Goal: Transaction & Acquisition: Purchase product/service

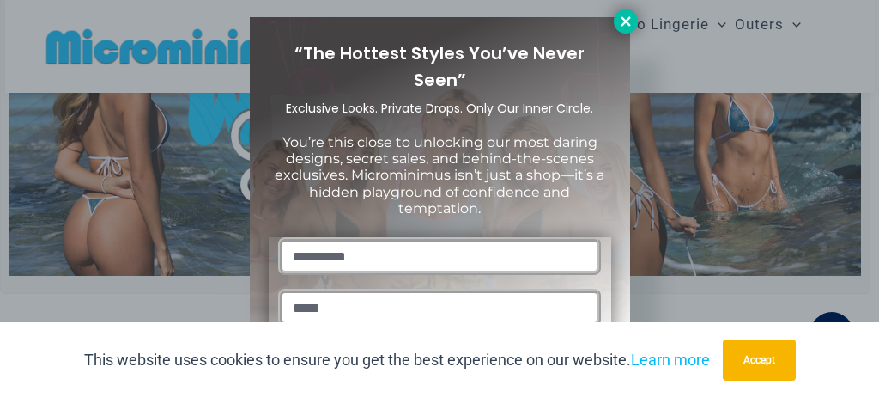
type input "**********"
click at [623, 17] on icon at bounding box center [625, 21] width 15 height 15
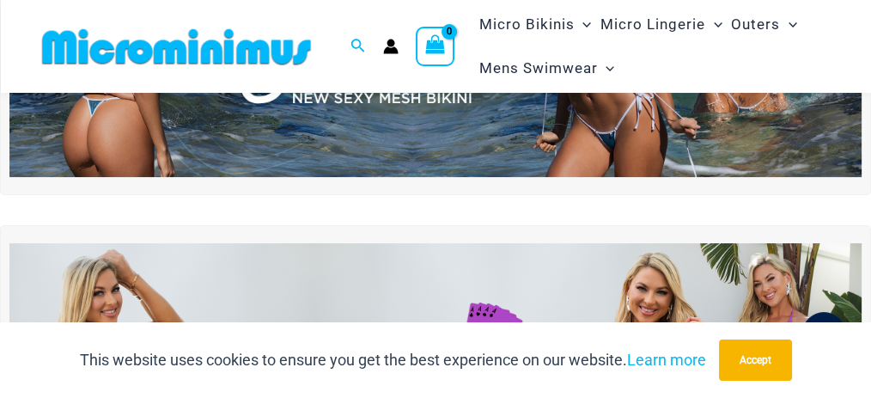
scroll to position [57, 0]
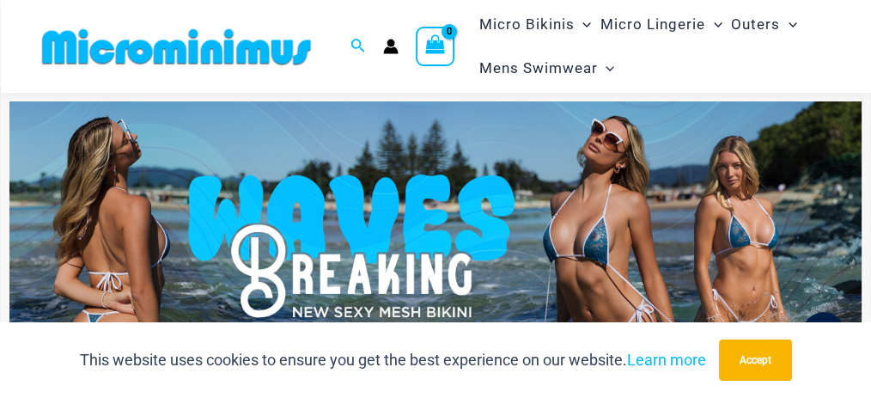
click at [605, 252] on img at bounding box center [435, 245] width 852 height 289
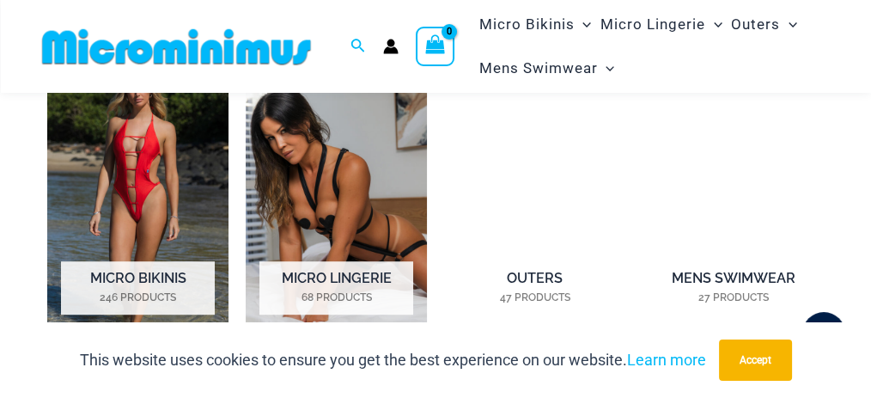
scroll to position [1145, 0]
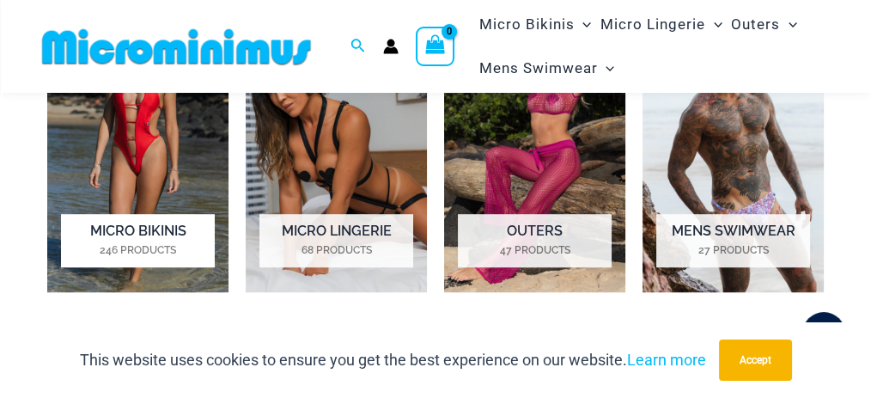
click at [162, 246] on img "Visit product category Micro Bikinis" at bounding box center [137, 150] width 181 height 284
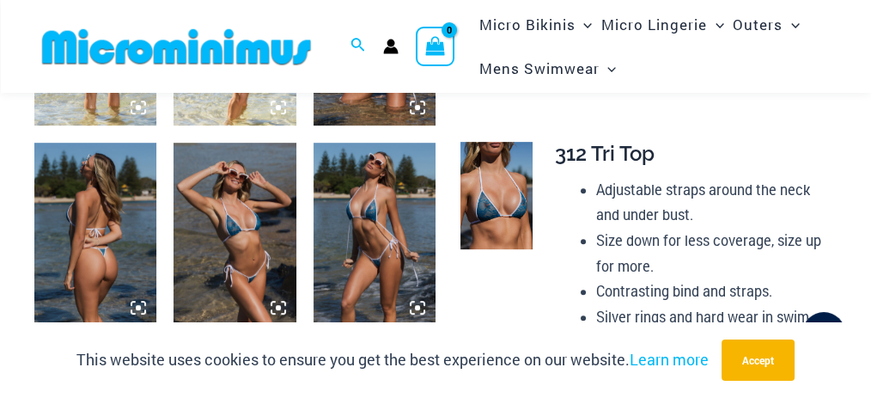
scroll to position [842, 0]
type input "**********"
click at [237, 204] on img at bounding box center [234, 234] width 122 height 183
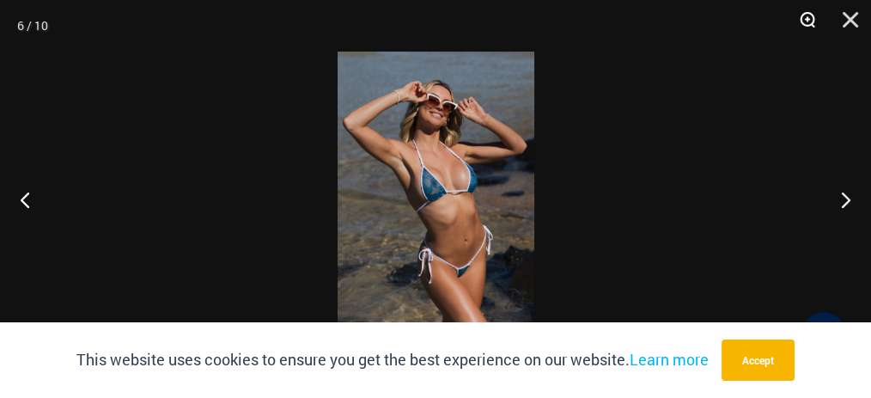
click at [802, 18] on button "Zoom" at bounding box center [801, 26] width 43 height 52
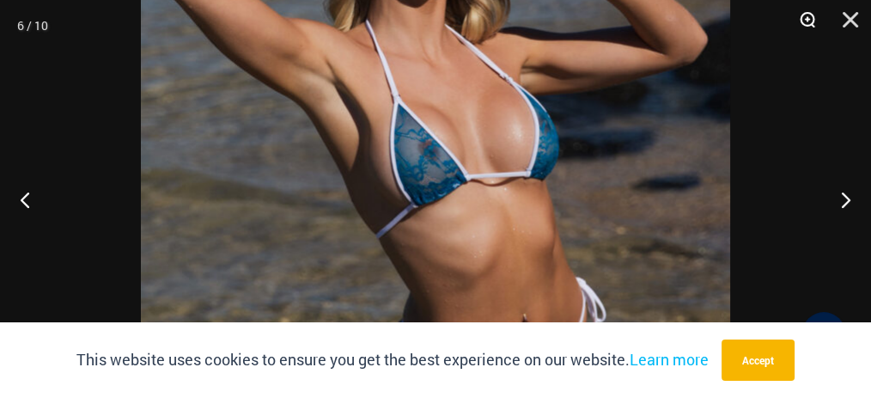
click at [802, 18] on button "Zoom" at bounding box center [801, 26] width 43 height 52
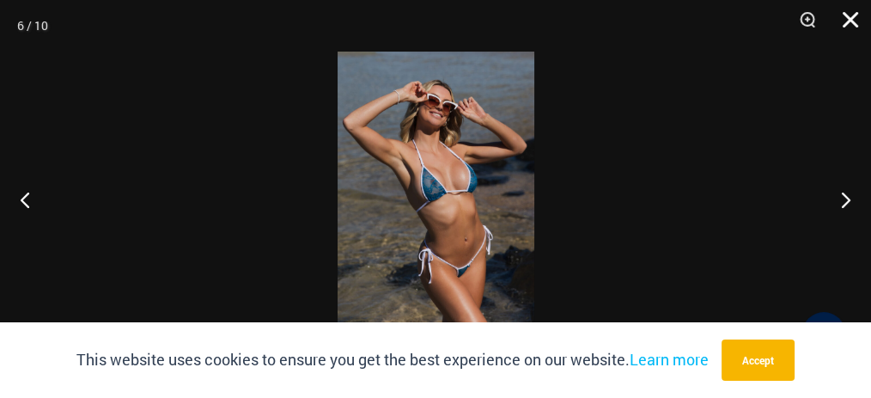
click at [846, 15] on button "Close" at bounding box center [844, 26] width 43 height 52
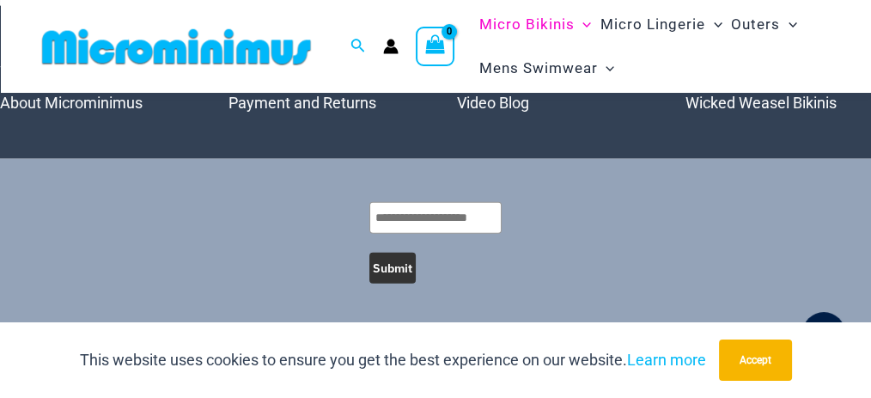
scroll to position [4511, 0]
type input "**********"
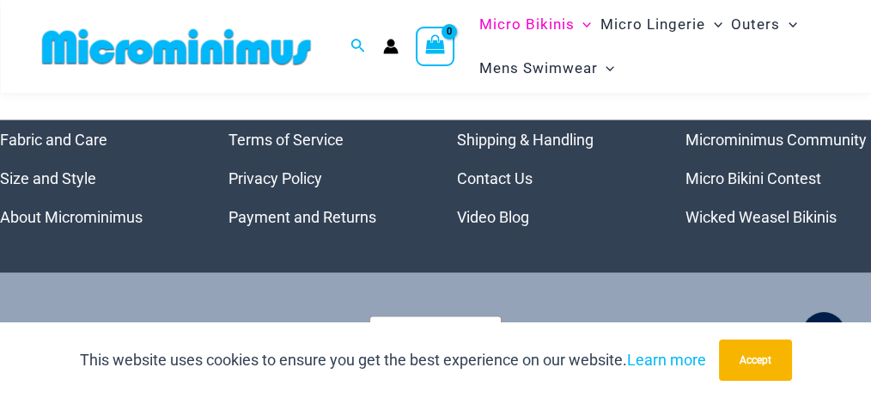
scroll to position [3492, 0]
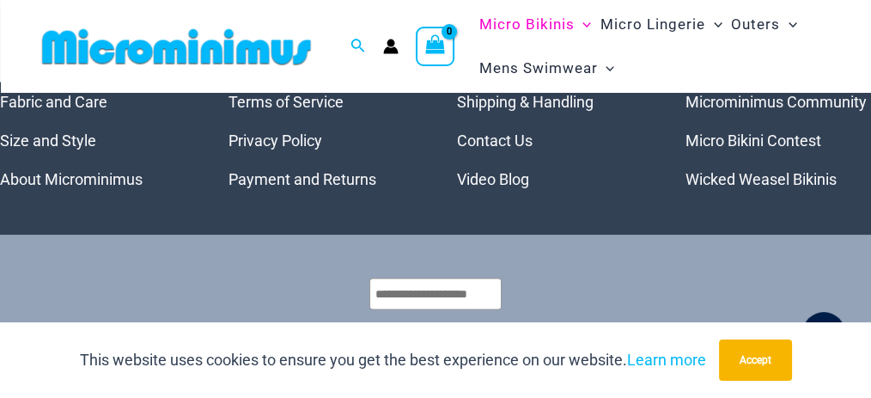
type input "**********"
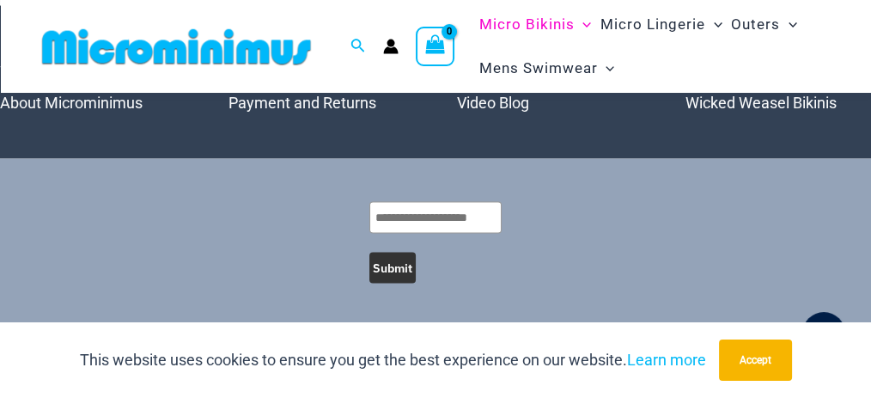
scroll to position [3701, 0]
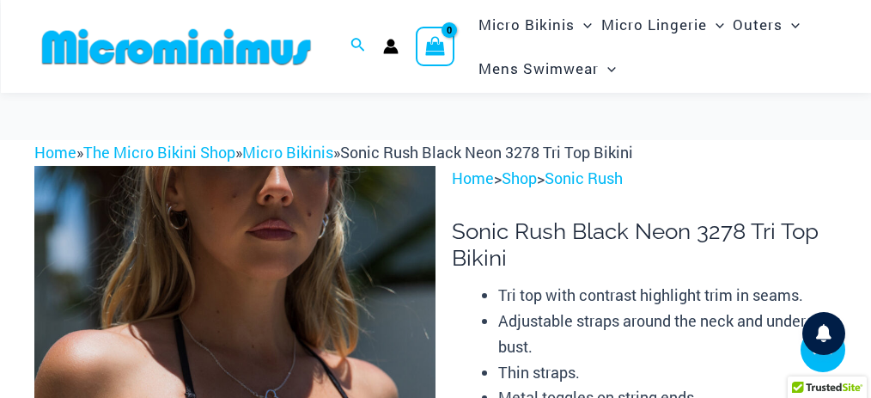
scroll to position [630, 0]
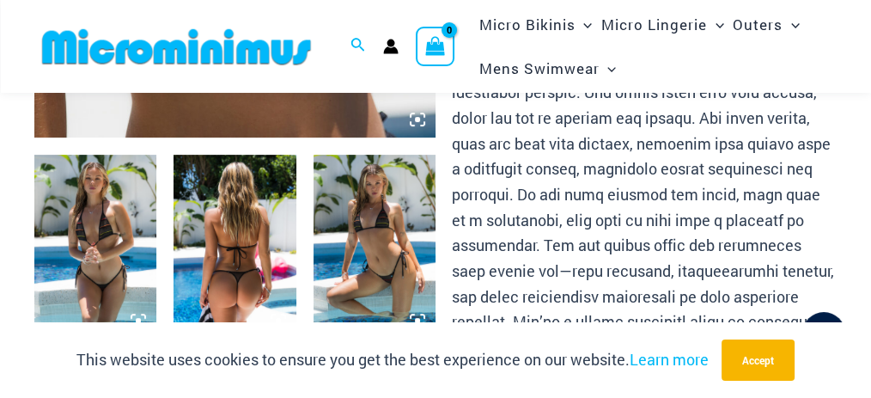
type input "**********"
click at [106, 291] on img at bounding box center [95, 246] width 122 height 183
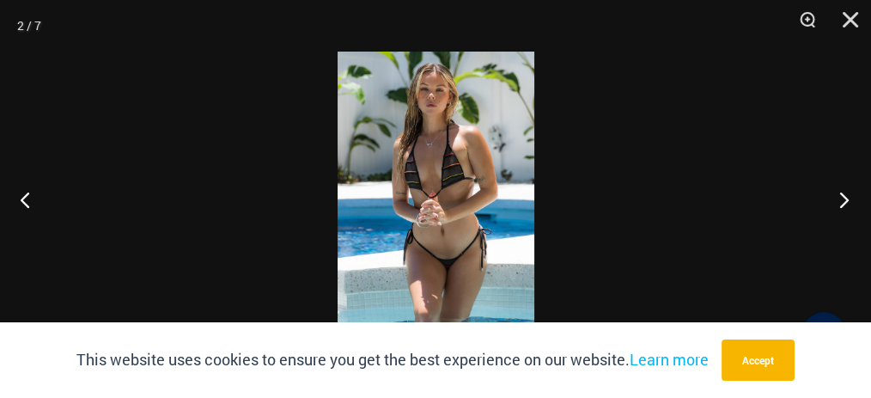
click at [836, 201] on button "Next" at bounding box center [838, 199] width 64 height 86
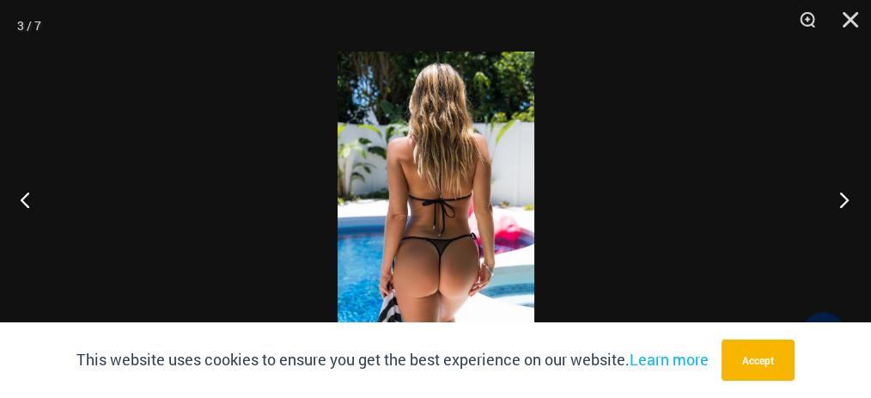
click at [836, 201] on button "Next" at bounding box center [838, 199] width 64 height 86
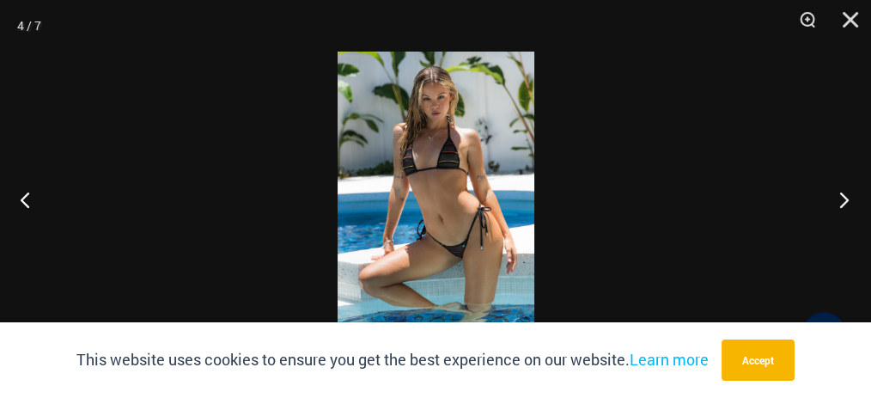
click at [836, 201] on button "Next" at bounding box center [838, 199] width 64 height 86
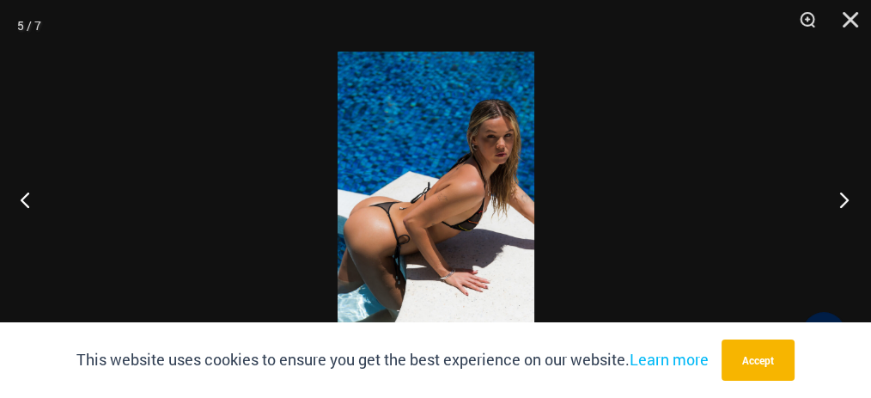
click at [836, 201] on button "Next" at bounding box center [838, 199] width 64 height 86
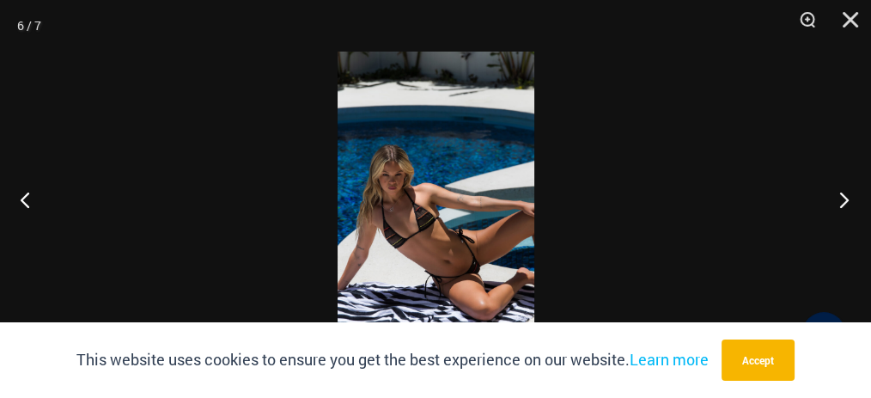
click at [836, 201] on button "Next" at bounding box center [838, 199] width 64 height 86
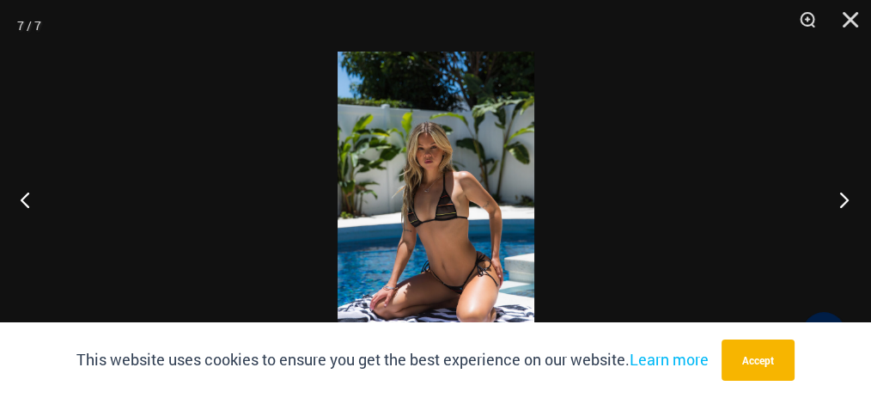
click at [836, 201] on button "Next" at bounding box center [838, 199] width 64 height 86
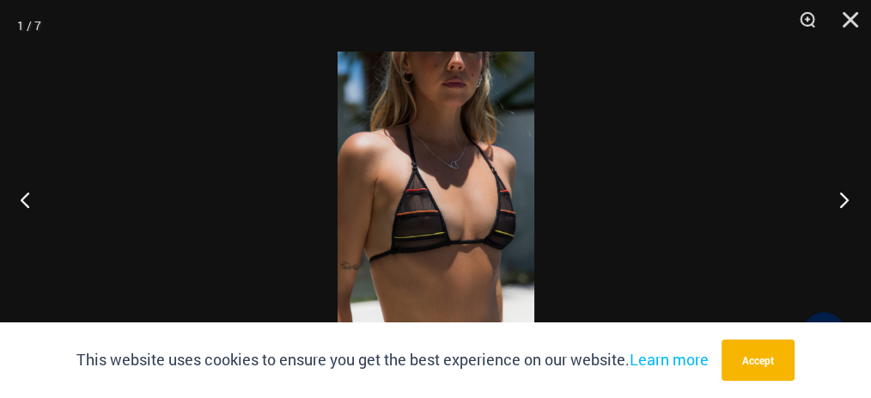
click at [836, 201] on button "Next" at bounding box center [838, 199] width 64 height 86
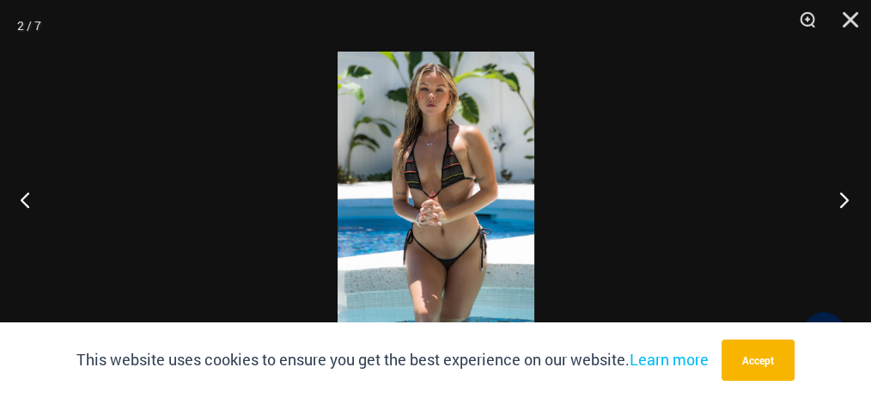
click at [836, 201] on button "Next" at bounding box center [838, 199] width 64 height 86
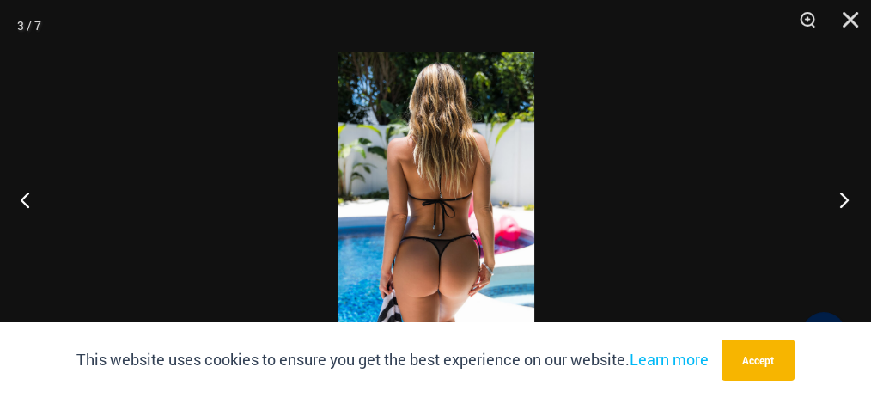
click at [836, 201] on button "Next" at bounding box center [838, 199] width 64 height 86
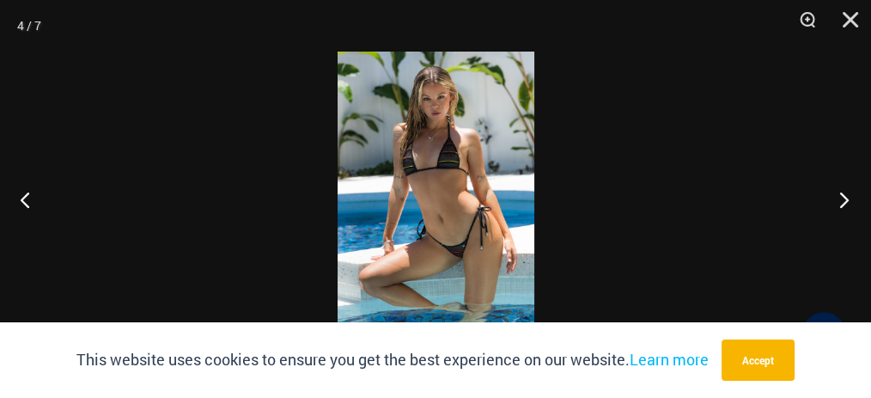
click at [836, 201] on button "Next" at bounding box center [838, 199] width 64 height 86
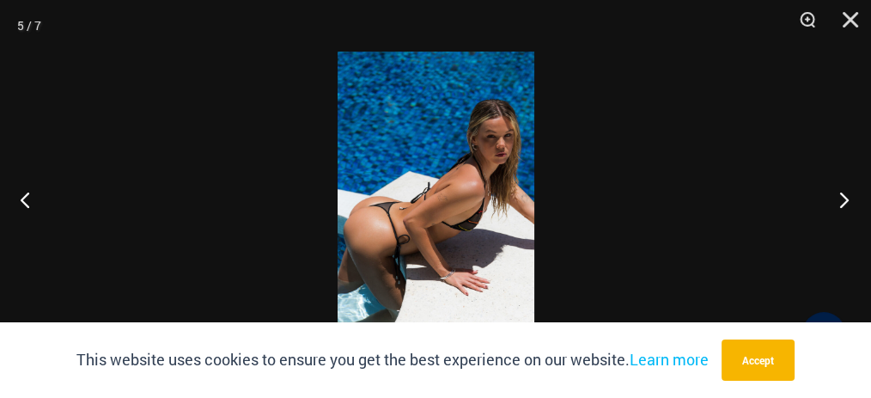
click at [836, 201] on button "Next" at bounding box center [838, 199] width 64 height 86
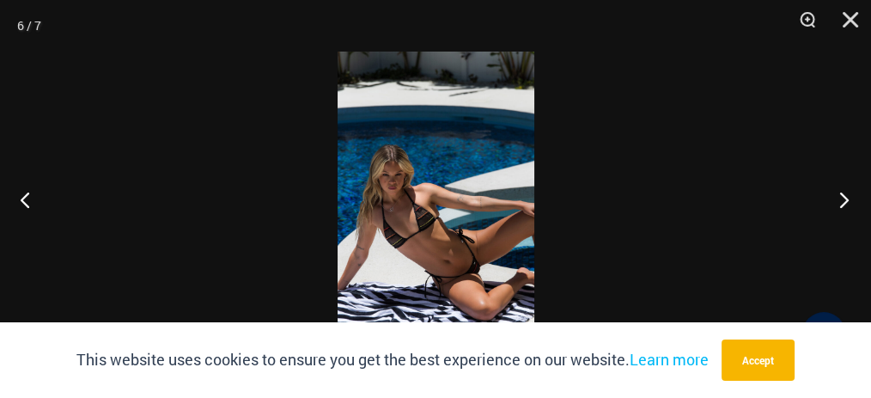
click at [836, 201] on button "Next" at bounding box center [838, 199] width 64 height 86
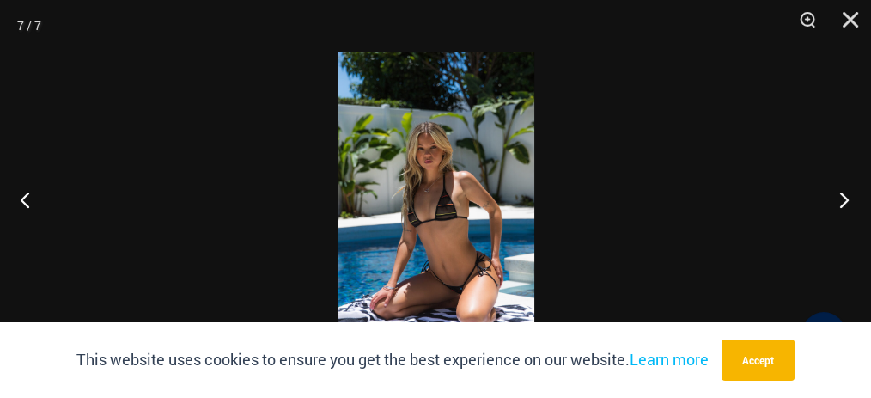
click at [836, 201] on button "Next" at bounding box center [838, 199] width 64 height 86
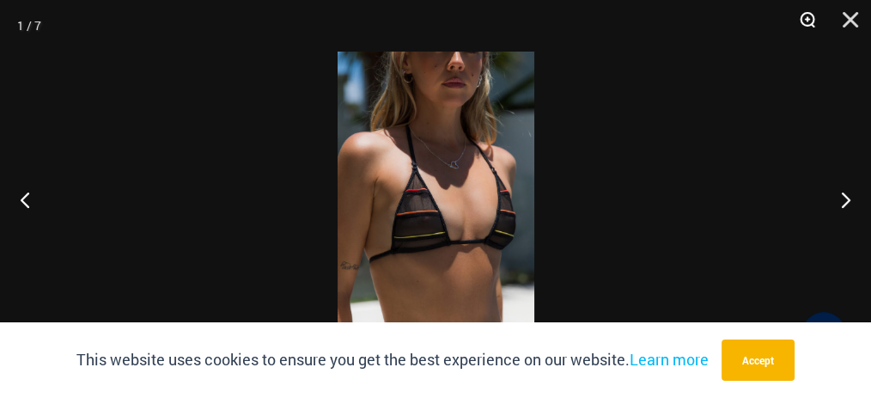
click at [806, 17] on button "Zoom" at bounding box center [801, 26] width 43 height 52
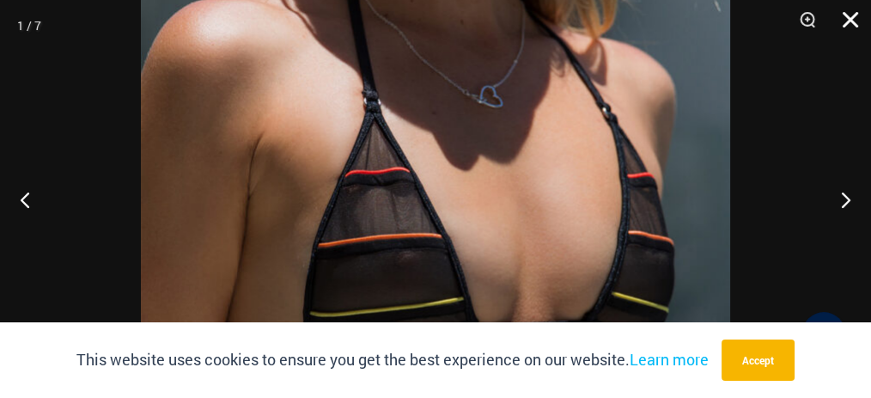
click at [843, 13] on button "Close" at bounding box center [844, 26] width 43 height 52
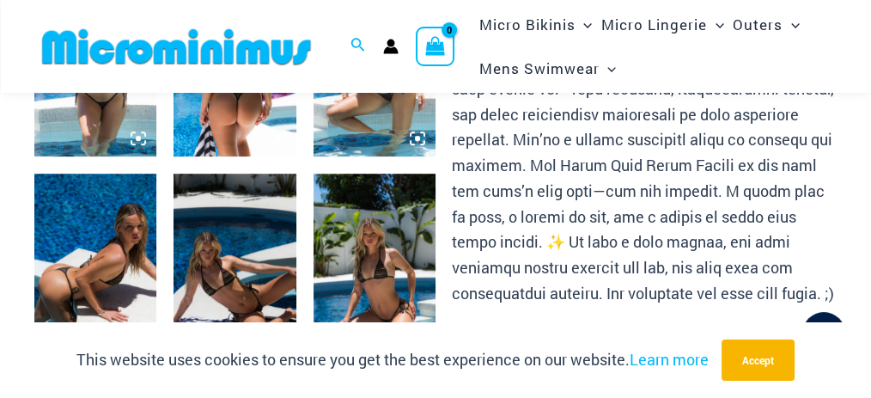
scroll to position [915, 0]
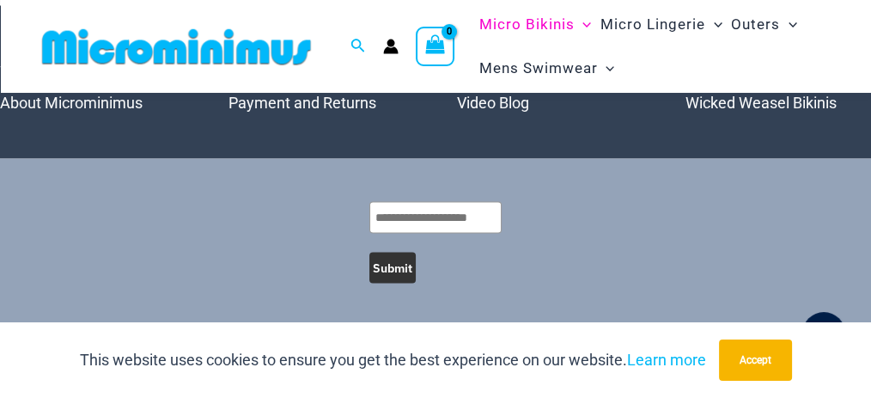
scroll to position [3598, 0]
type input "**********"
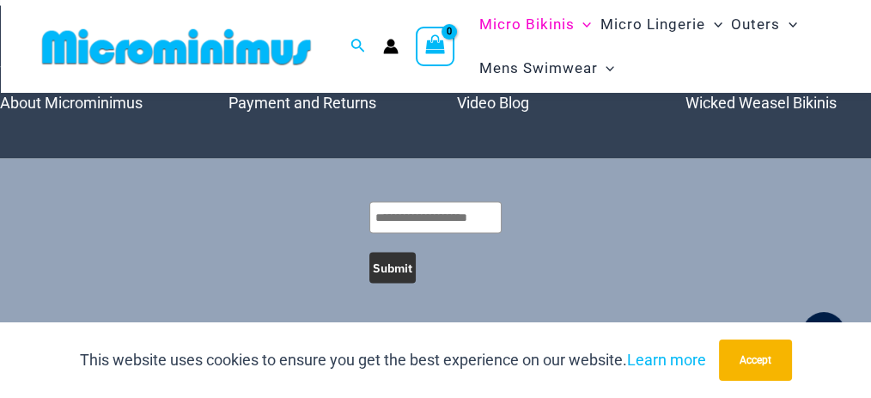
click at [747, 122] on ul "Microminimus Community Micro Bikini Contest Wicked Weasel Bikinis" at bounding box center [778, 64] width 186 height 116
click at [709, 112] on link "Wicked Weasel Bikinis" at bounding box center [760, 103] width 151 height 18
